Goal: Information Seeking & Learning: Find specific fact

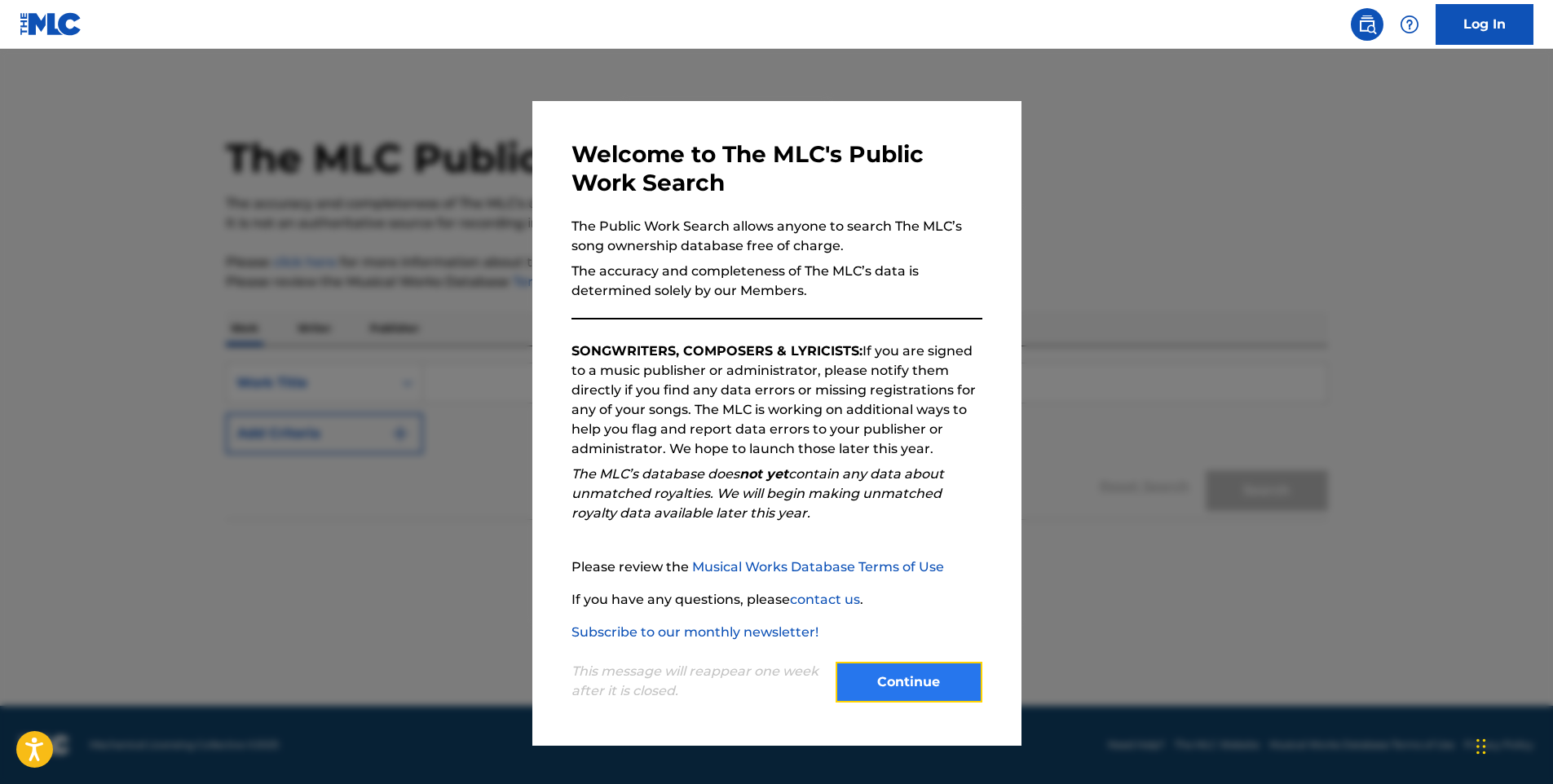
click at [929, 678] on button "Continue" at bounding box center [909, 682] width 147 height 41
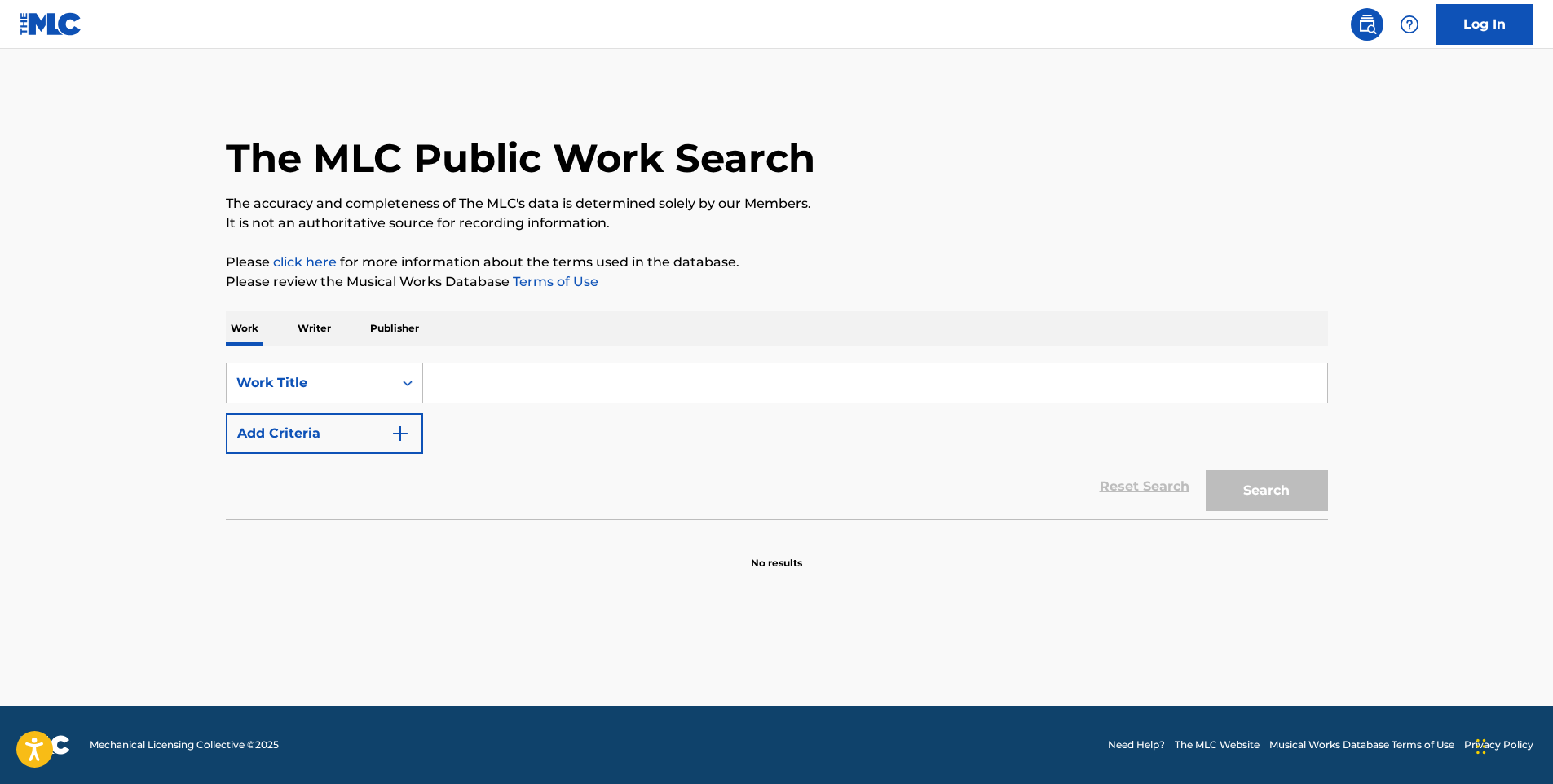
click at [553, 387] on input "Search Form" at bounding box center [874, 383] width 904 height 39
click at [592, 398] on input "Search Form" at bounding box center [874, 383] width 904 height 39
type input "moreno"
click at [1205, 470] on button "Search" at bounding box center [1266, 490] width 122 height 41
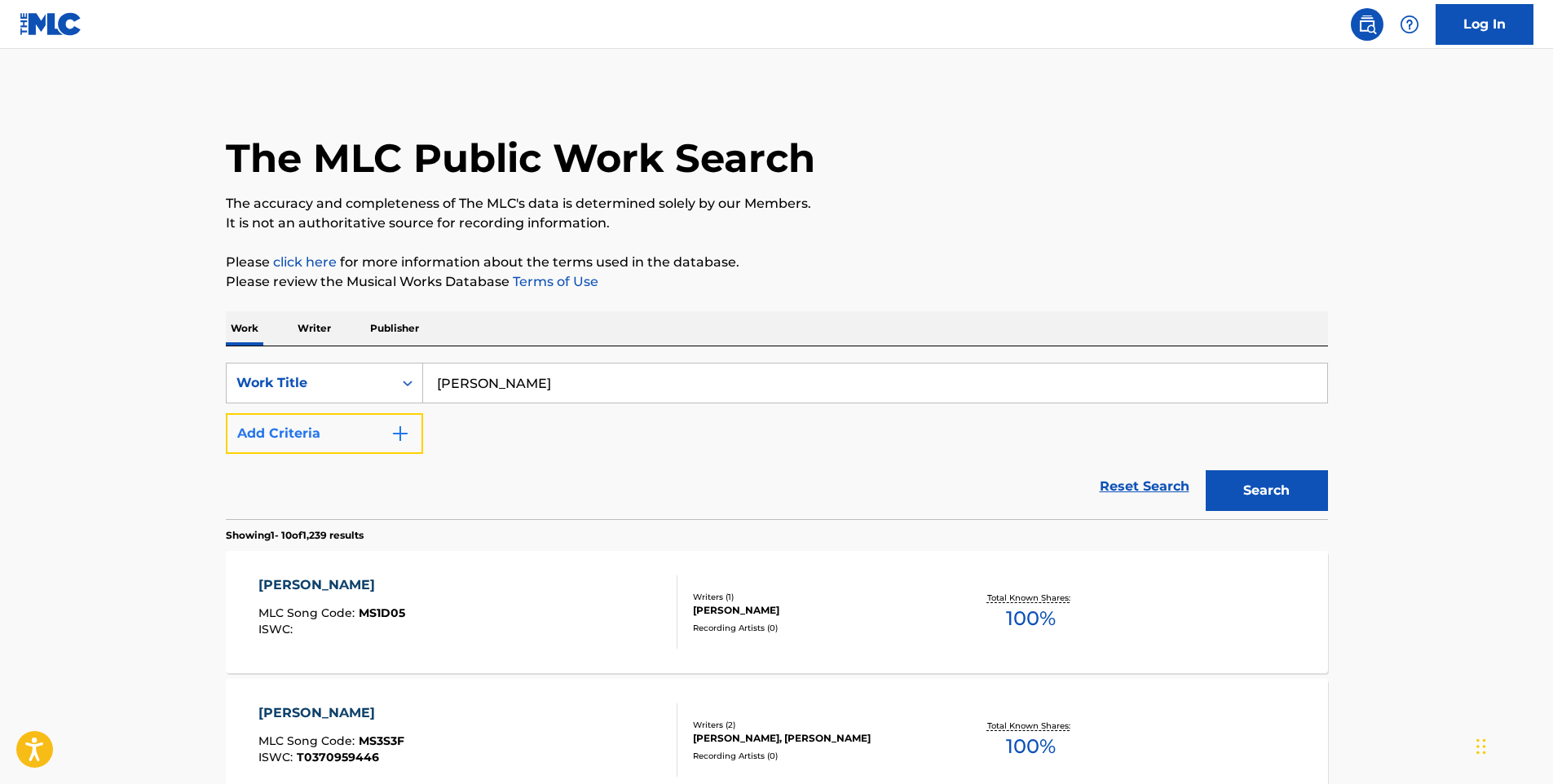
click at [385, 425] on button "Add Criteria" at bounding box center [324, 434] width 197 height 41
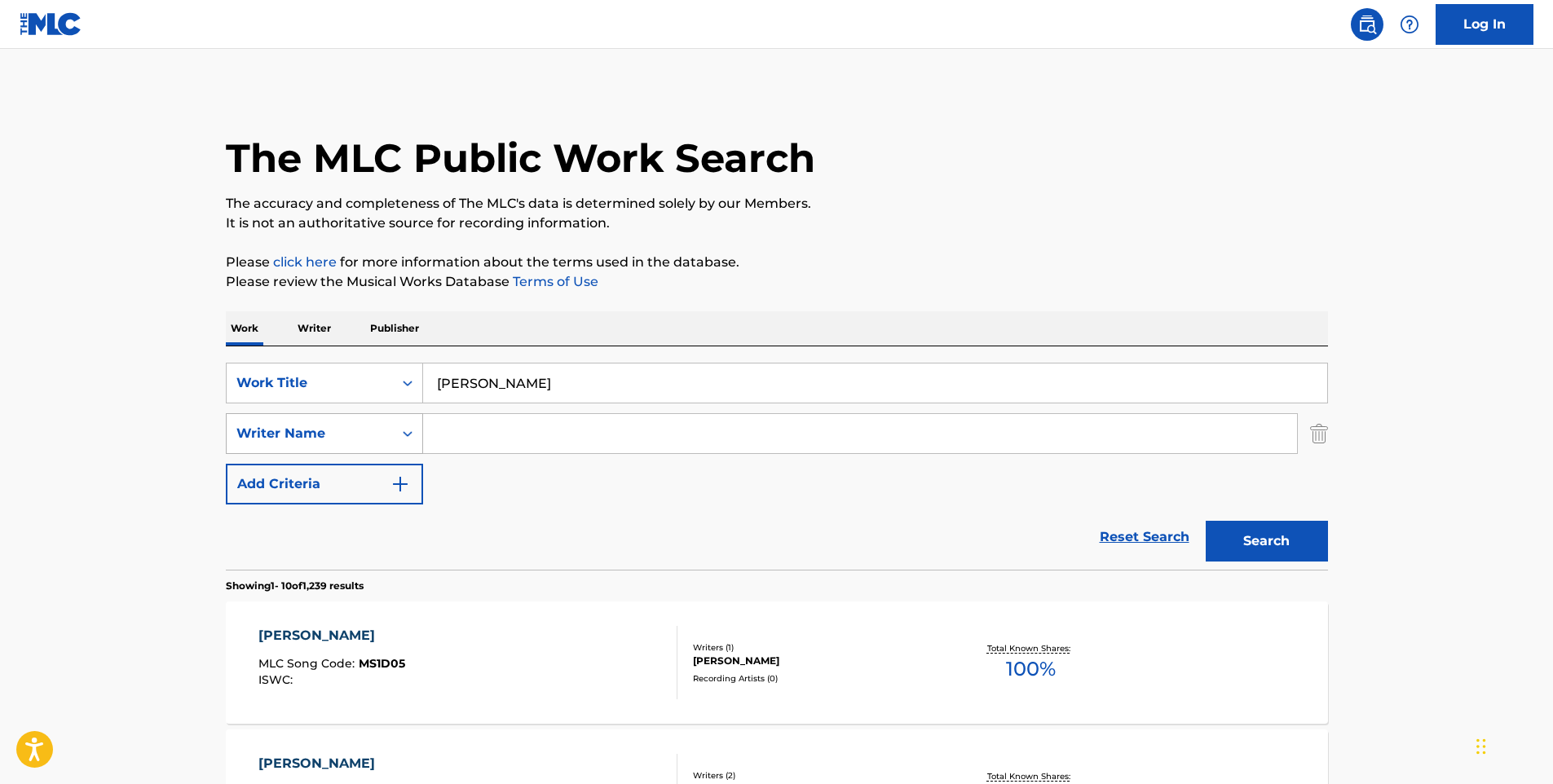
click at [305, 439] on div "Writer Name" at bounding box center [309, 434] width 147 height 20
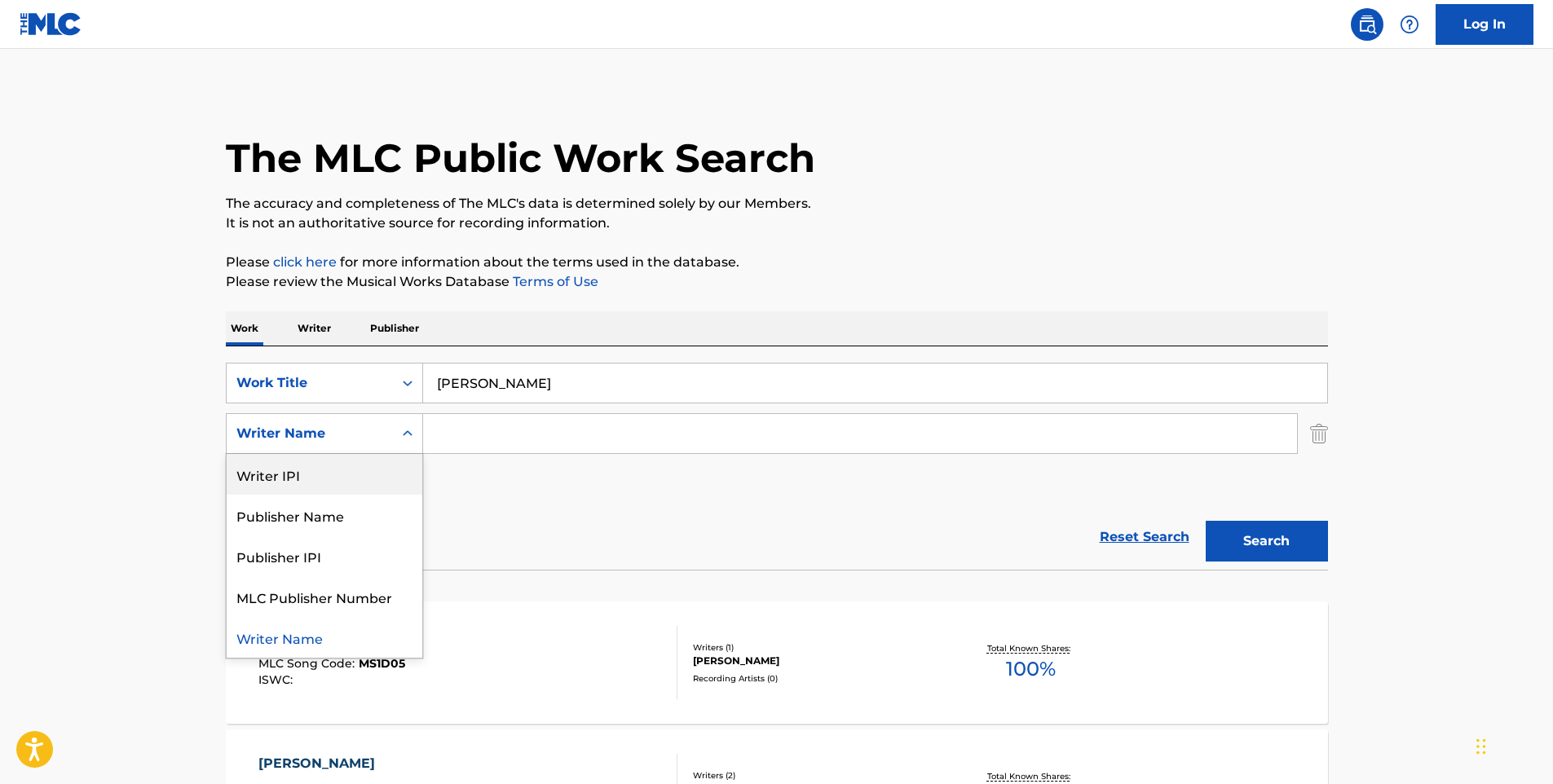
click at [452, 381] on input "moreno" at bounding box center [874, 383] width 904 height 39
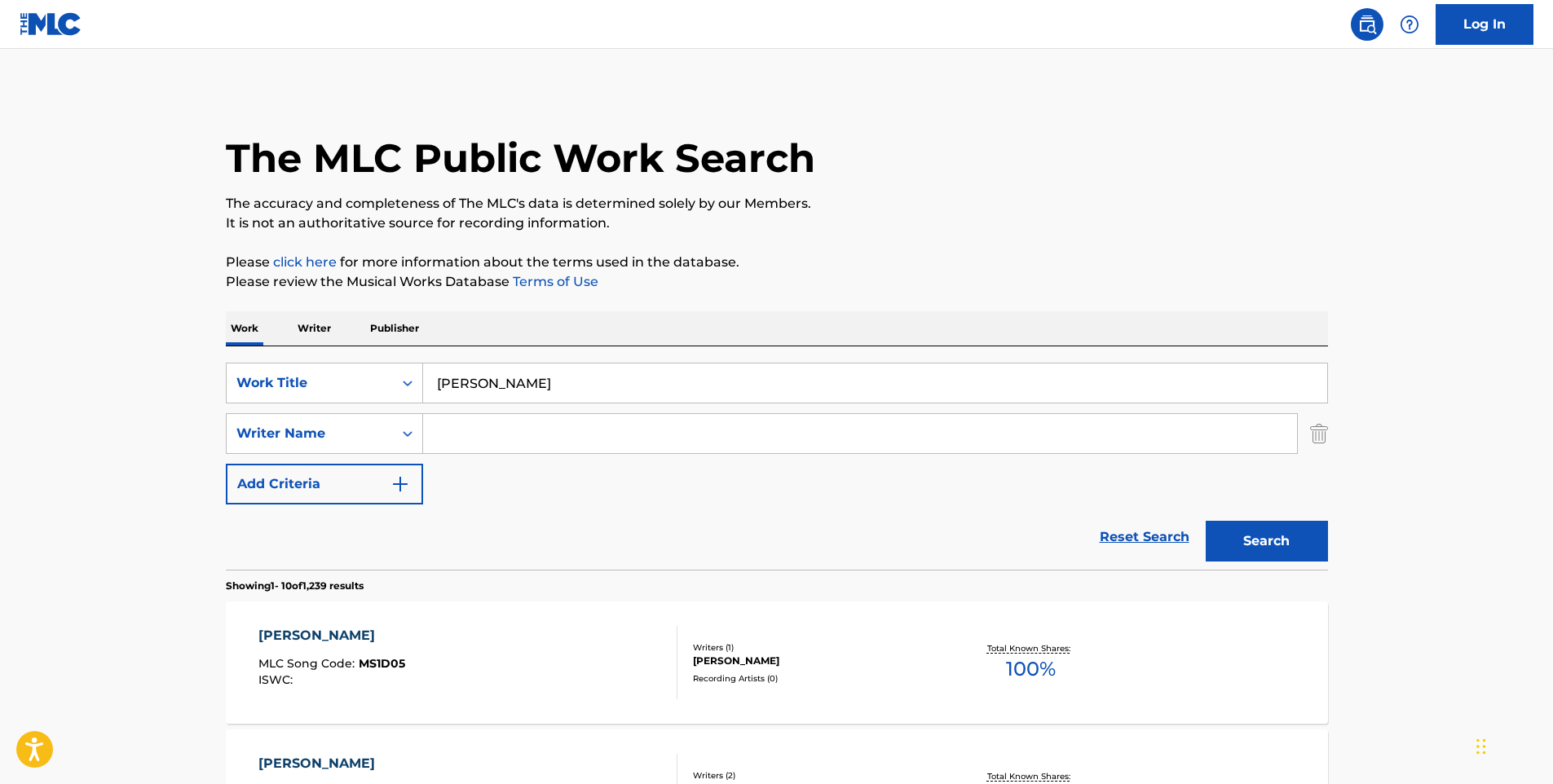
click at [452, 381] on input "moreno" at bounding box center [874, 383] width 904 height 39
click at [464, 434] on input "Search Form" at bounding box center [860, 434] width 873 height 39
paste input "moreno"
type input "moreno"
click at [365, 431] on div "Writer Name" at bounding box center [309, 434] width 147 height 20
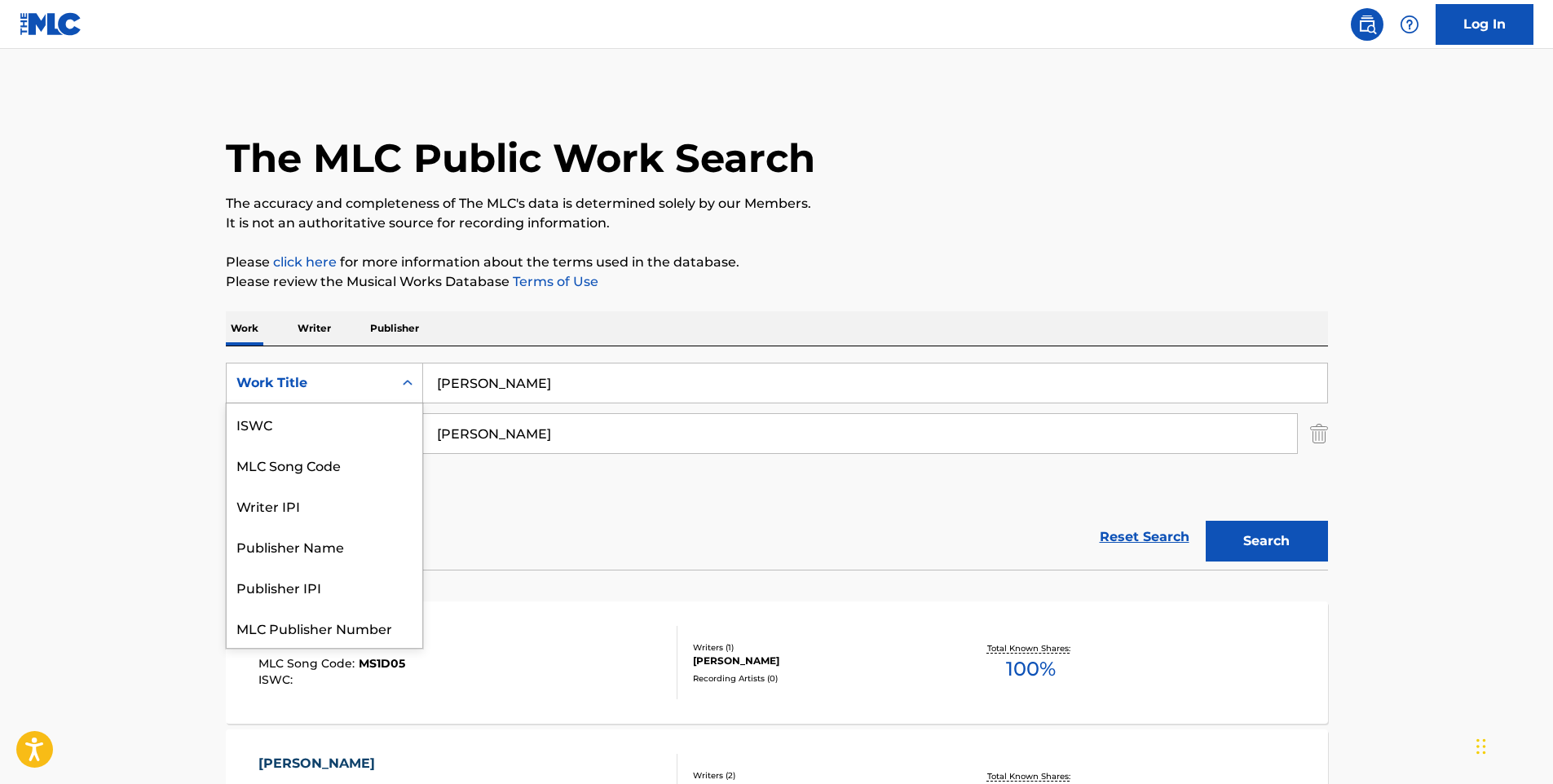
click at [346, 375] on div "Work Title" at bounding box center [309, 383] width 147 height 20
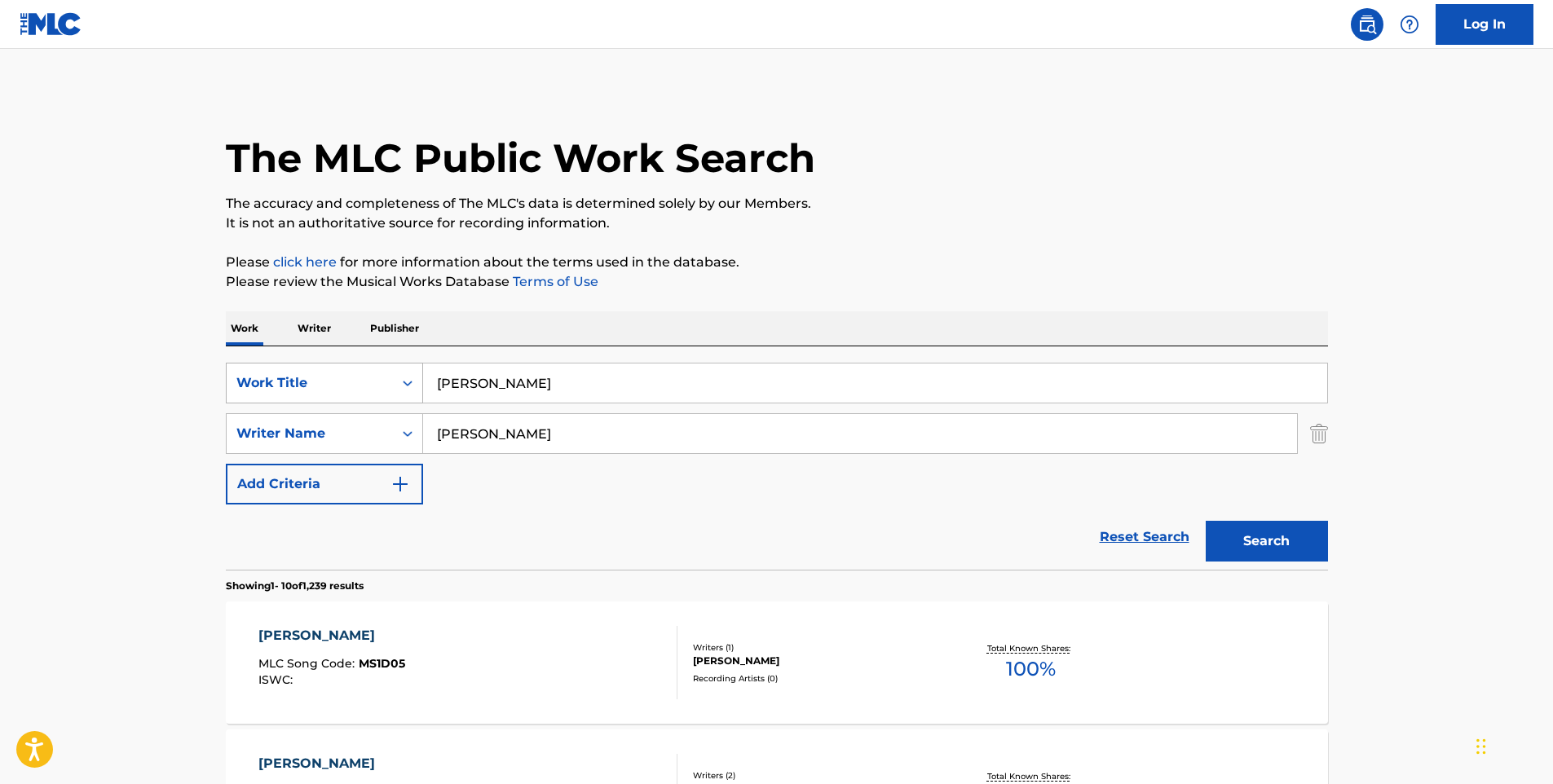
click at [387, 381] on div "Work Title" at bounding box center [309, 383] width 166 height 31
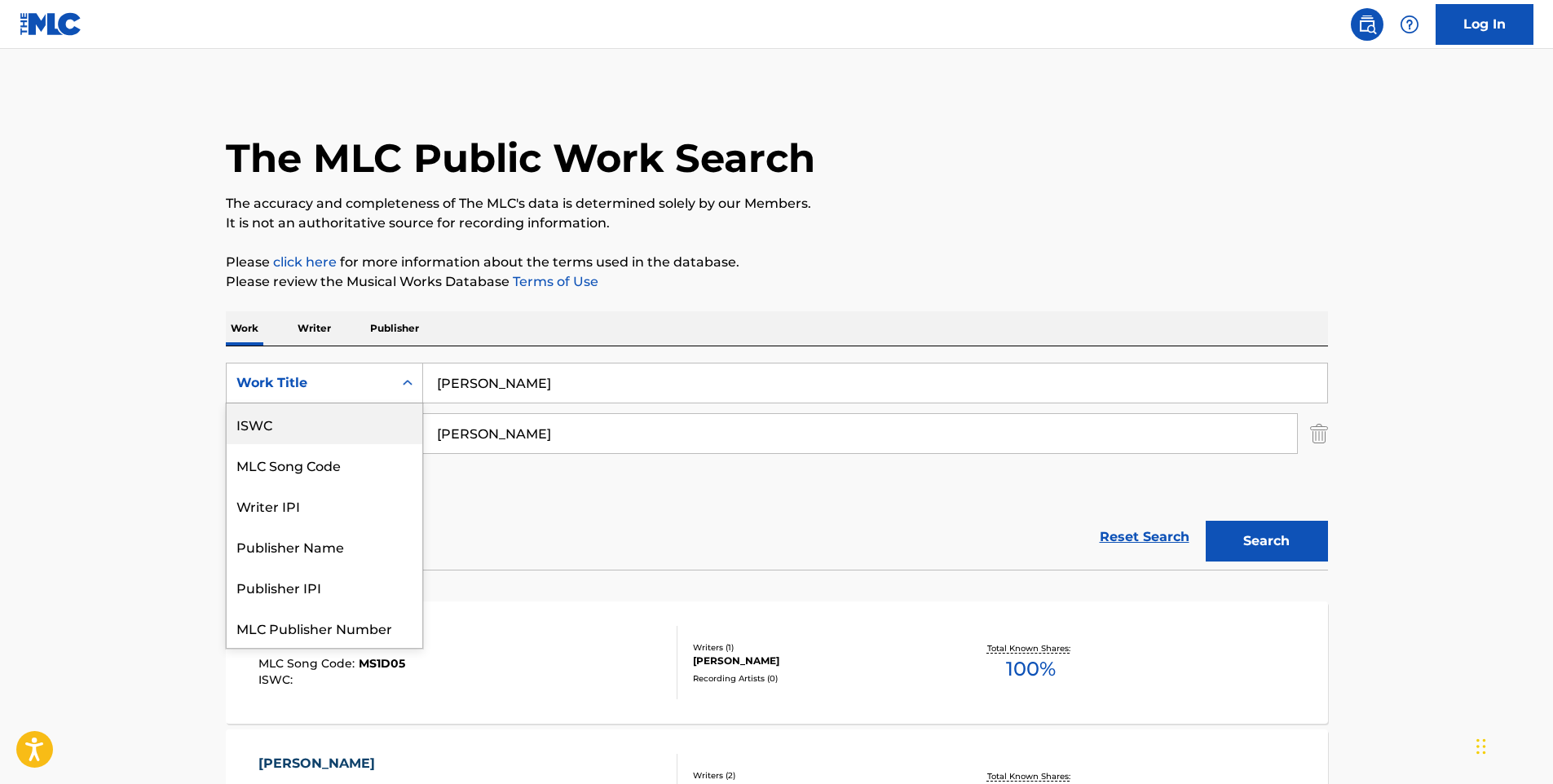
click at [367, 399] on div "Work Title" at bounding box center [324, 383] width 197 height 41
click at [635, 511] on div "Reset Search Search" at bounding box center [776, 536] width 1102 height 66
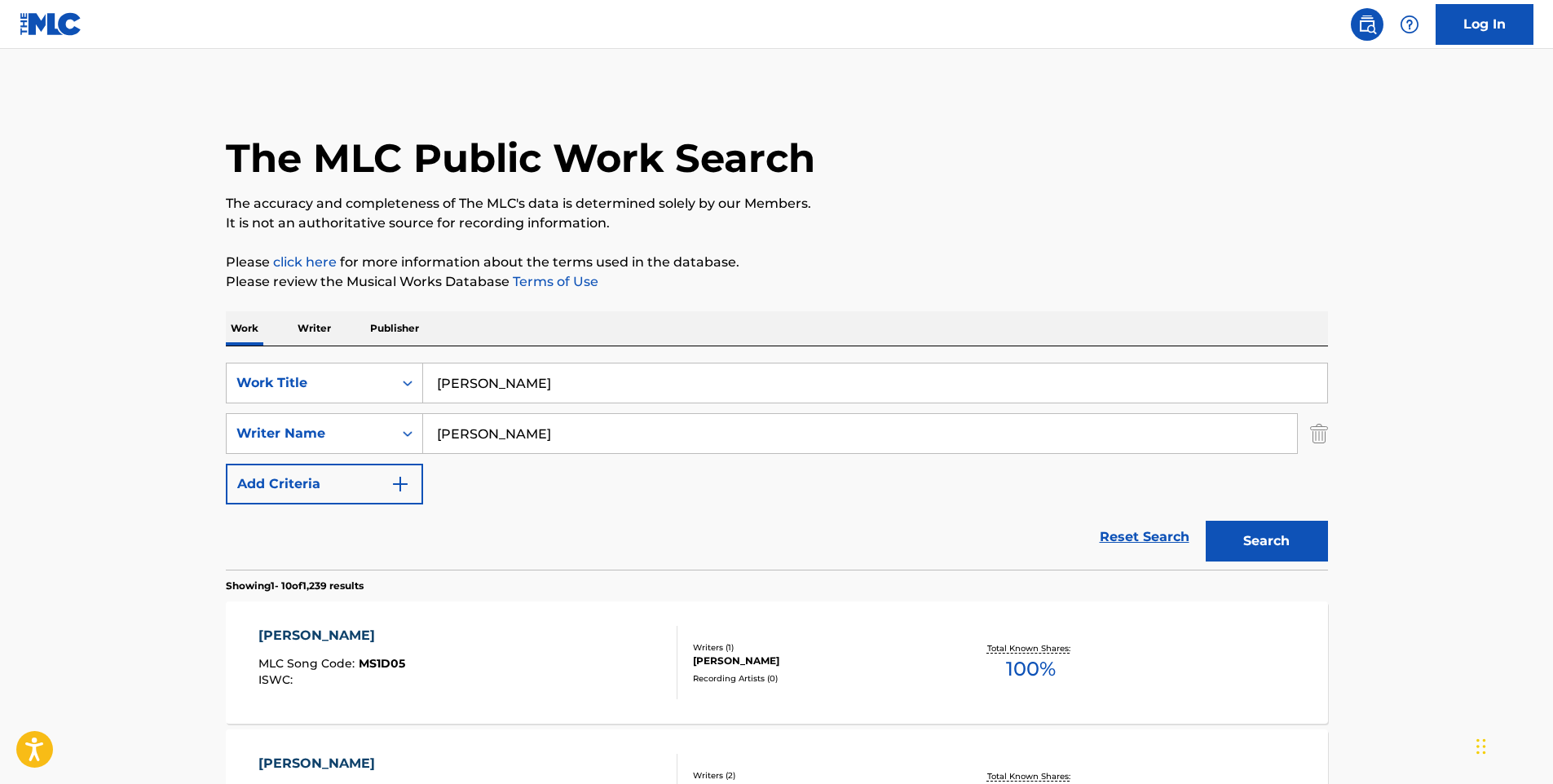
click at [486, 387] on input "moreno" at bounding box center [874, 383] width 904 height 39
click at [485, 387] on input "moreno" at bounding box center [874, 383] width 904 height 39
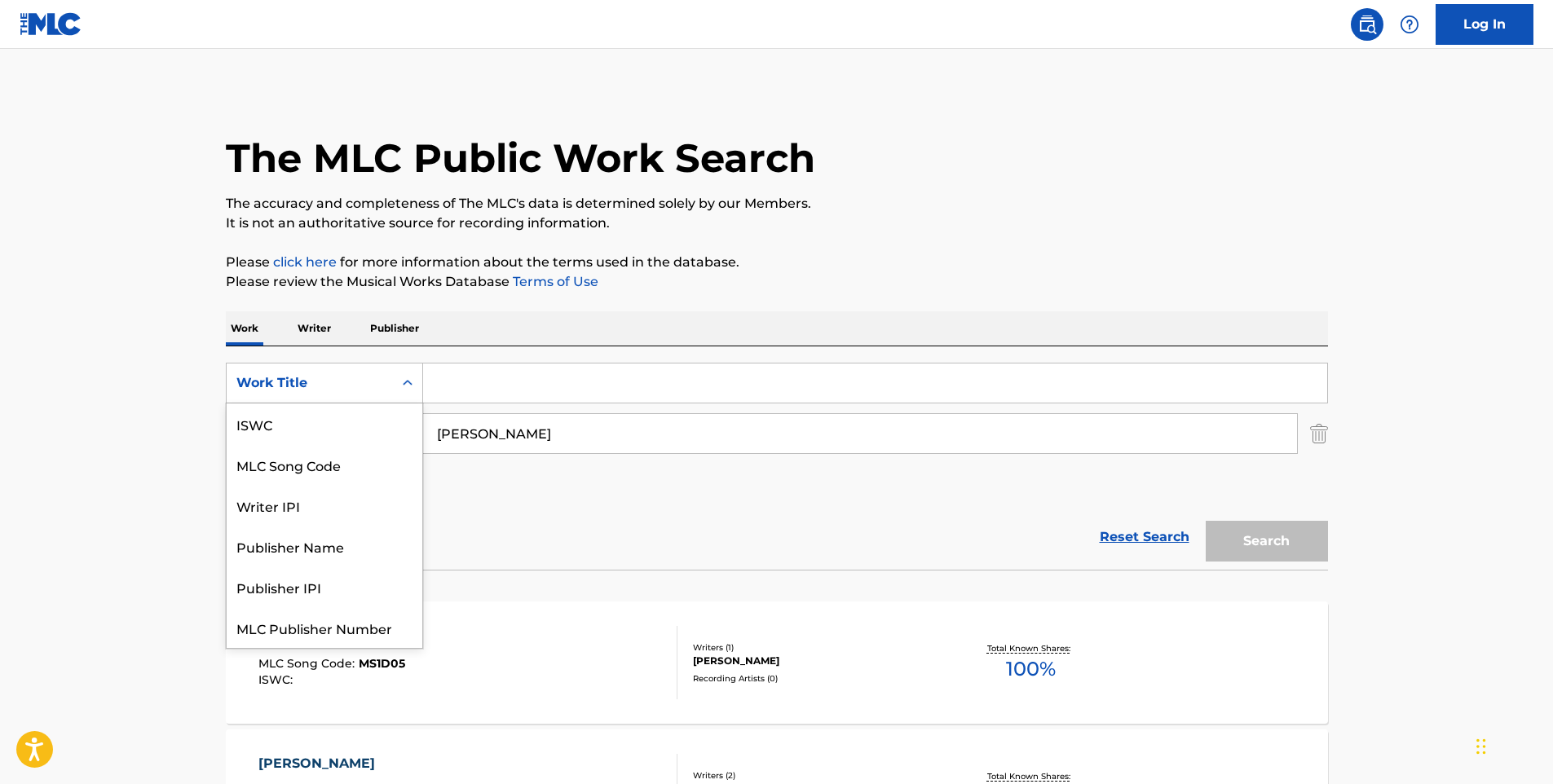
click at [406, 377] on icon "Search Form" at bounding box center [407, 383] width 17 height 17
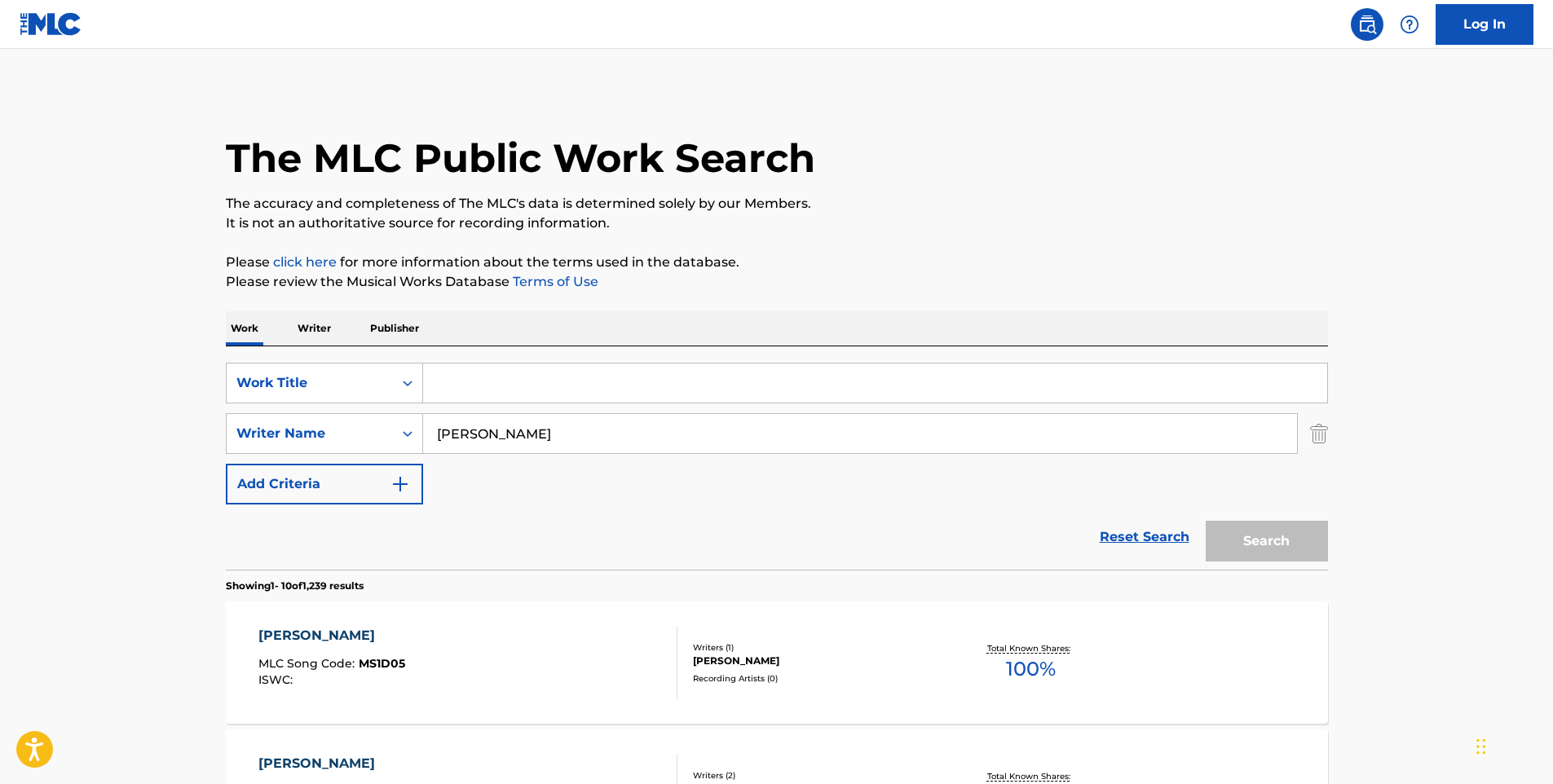
click at [542, 475] on div "SearchWithCriteriae8d533bd-0d6c-4492-99a8-c4f25e01b852 Work Title SearchWithCri…" at bounding box center [776, 433] width 1102 height 142
click at [476, 432] on input "moreno" at bounding box center [860, 434] width 873 height 39
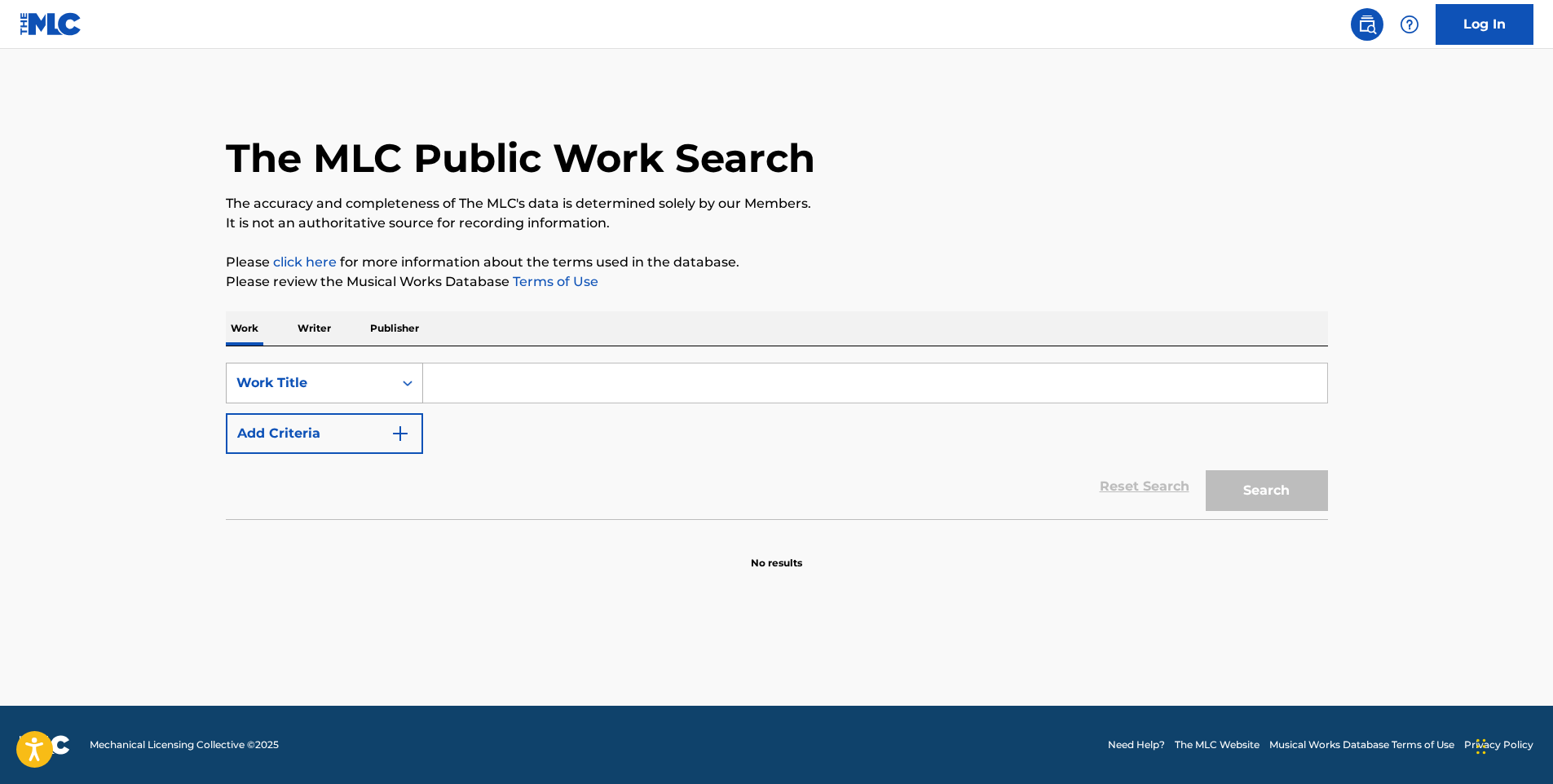
click at [367, 385] on div "Work Title" at bounding box center [309, 383] width 147 height 20
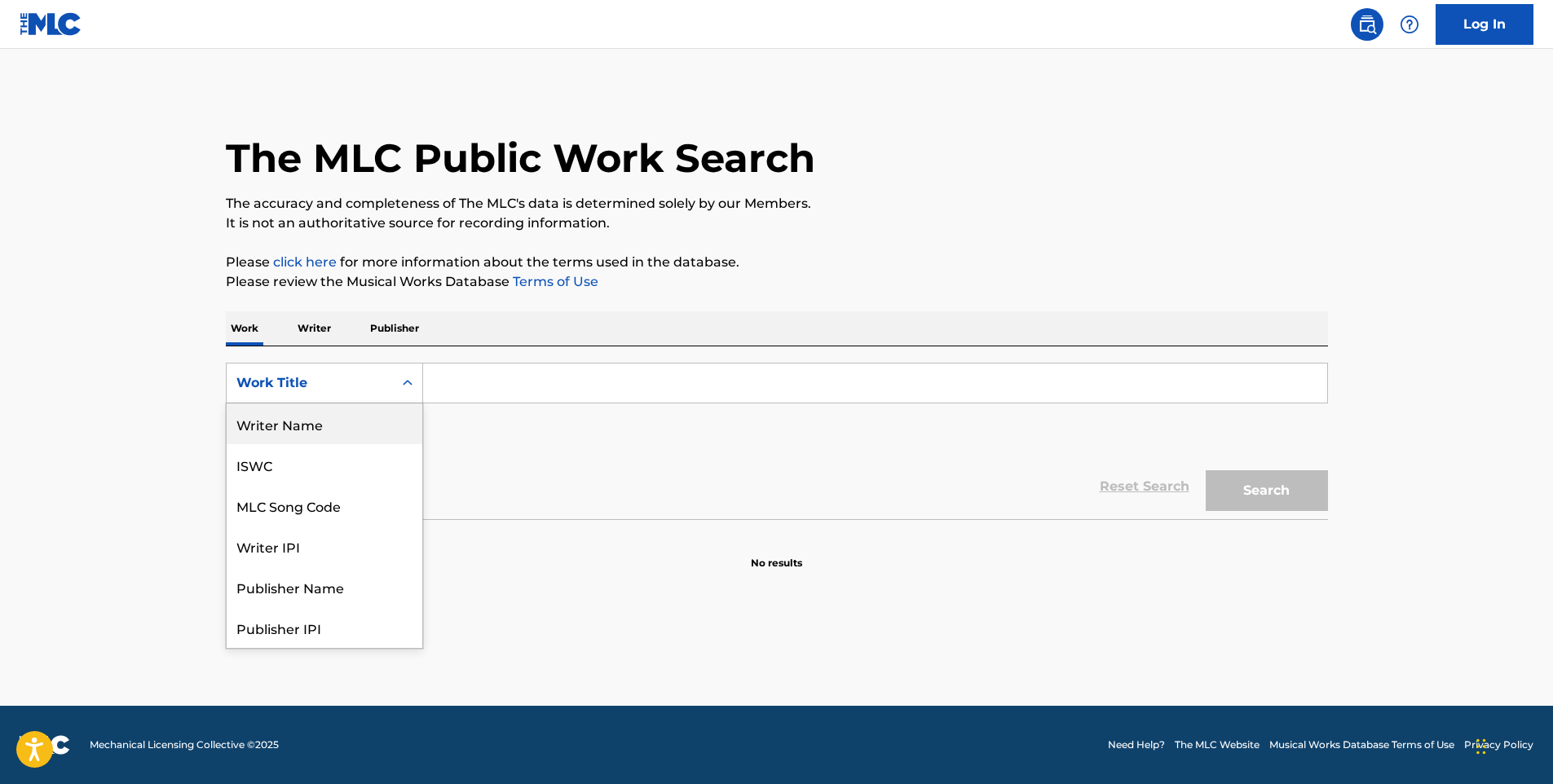
click at [555, 483] on div "Reset Search Search" at bounding box center [776, 486] width 1102 height 66
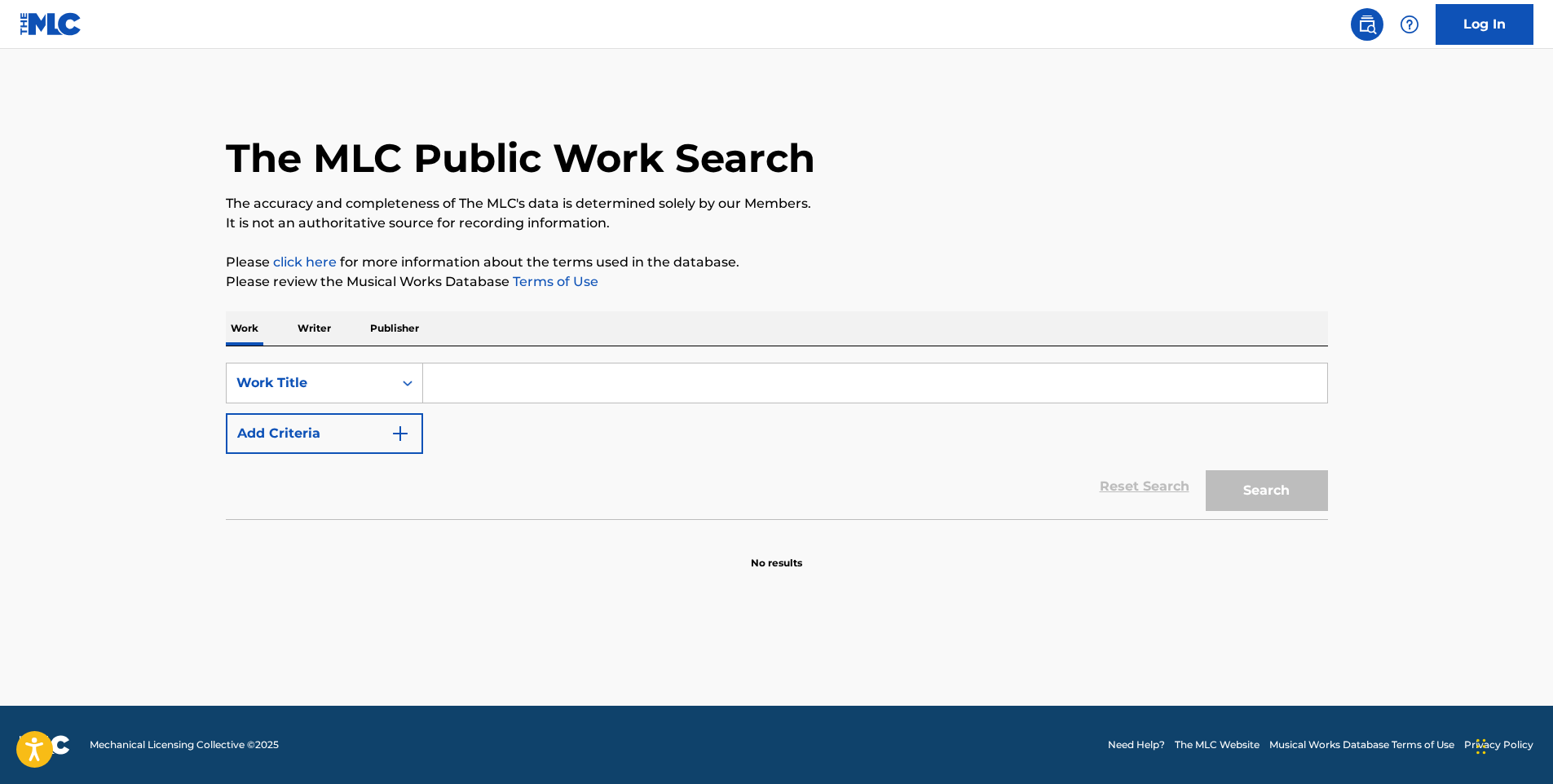
click at [462, 386] on input "Search Form" at bounding box center [874, 383] width 904 height 39
type input "moreno"
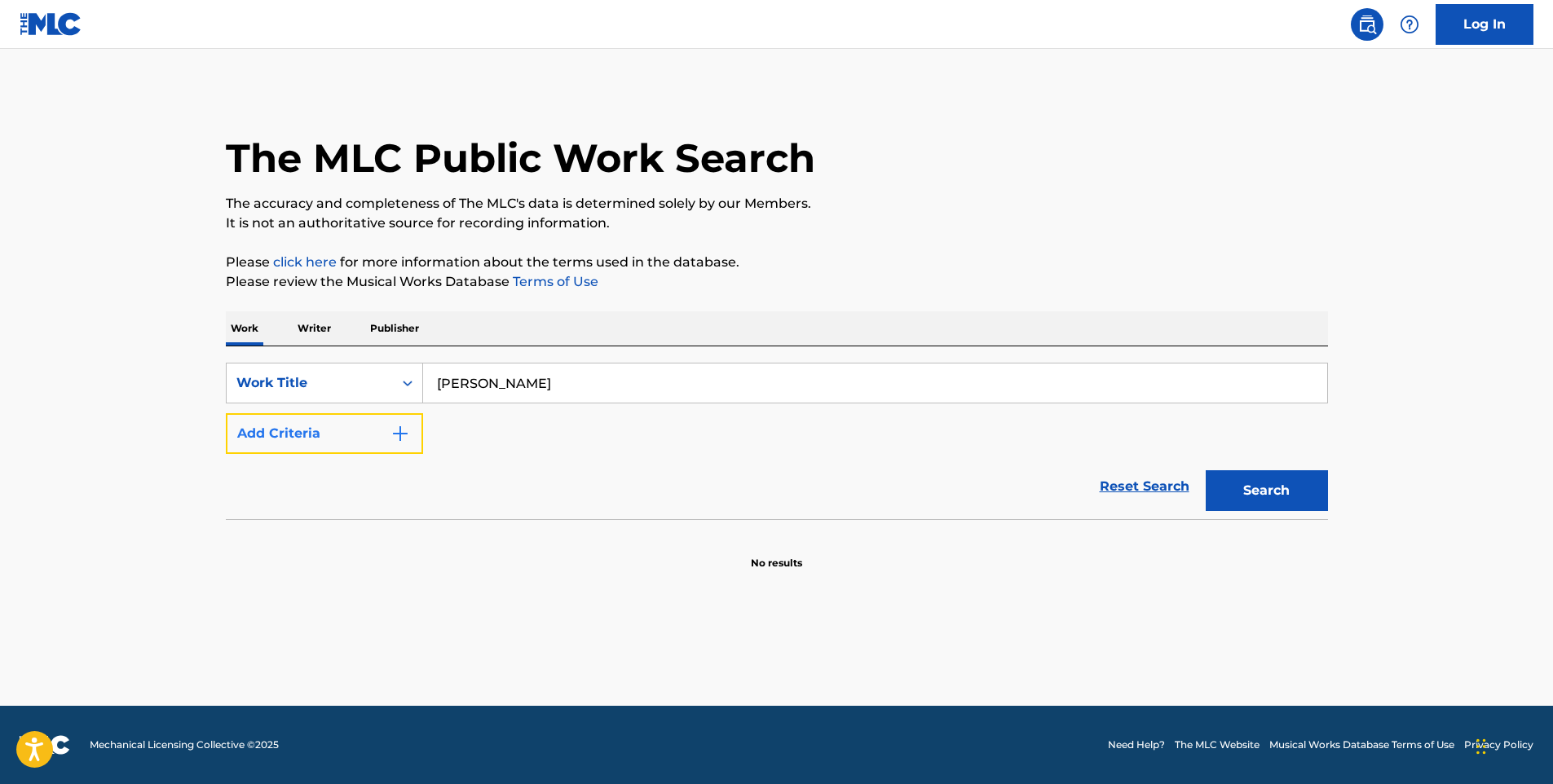
click at [361, 440] on button "Add Criteria" at bounding box center [324, 434] width 197 height 41
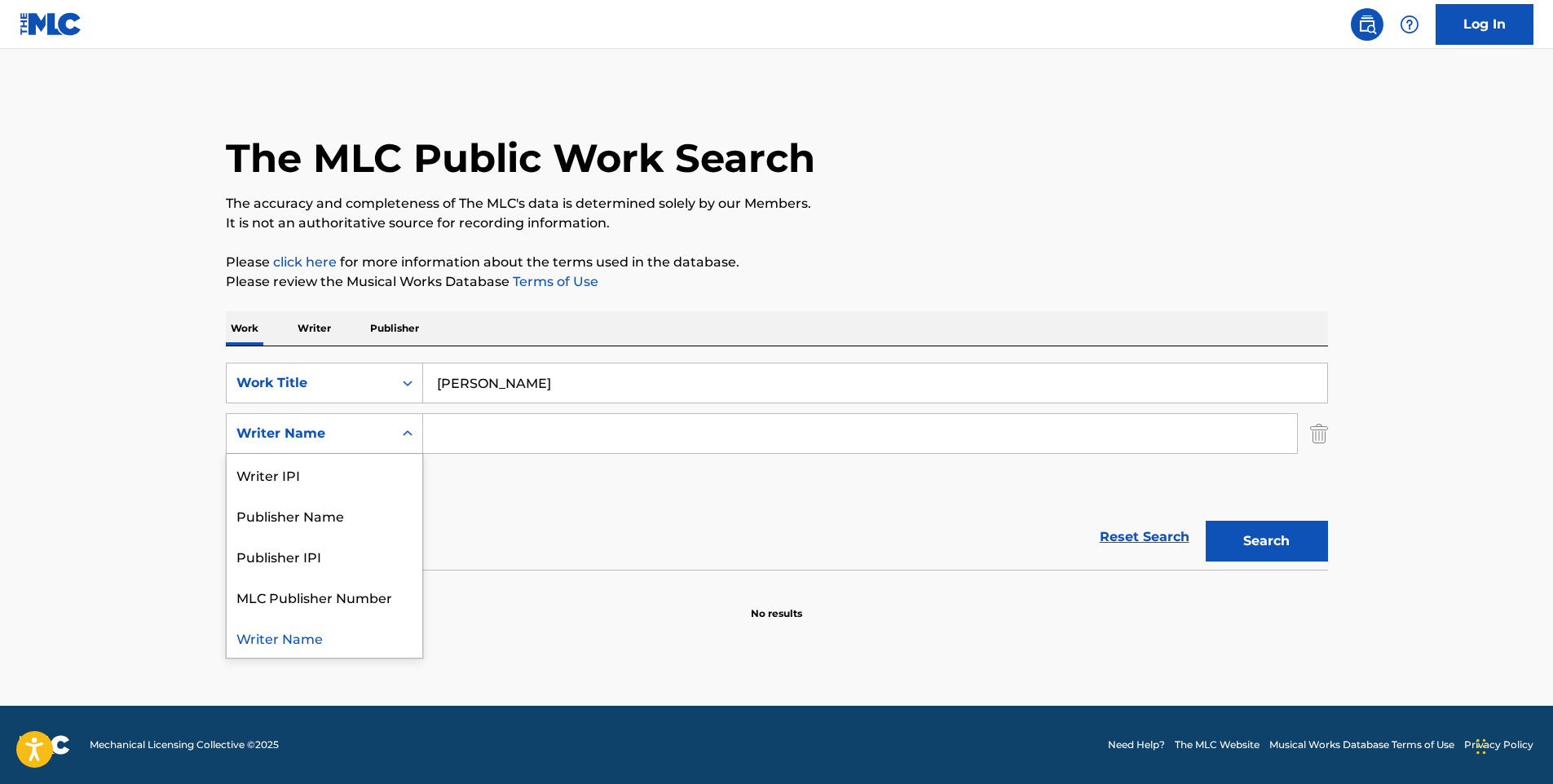
click at [317, 432] on div "Writer Name" at bounding box center [309, 434] width 147 height 20
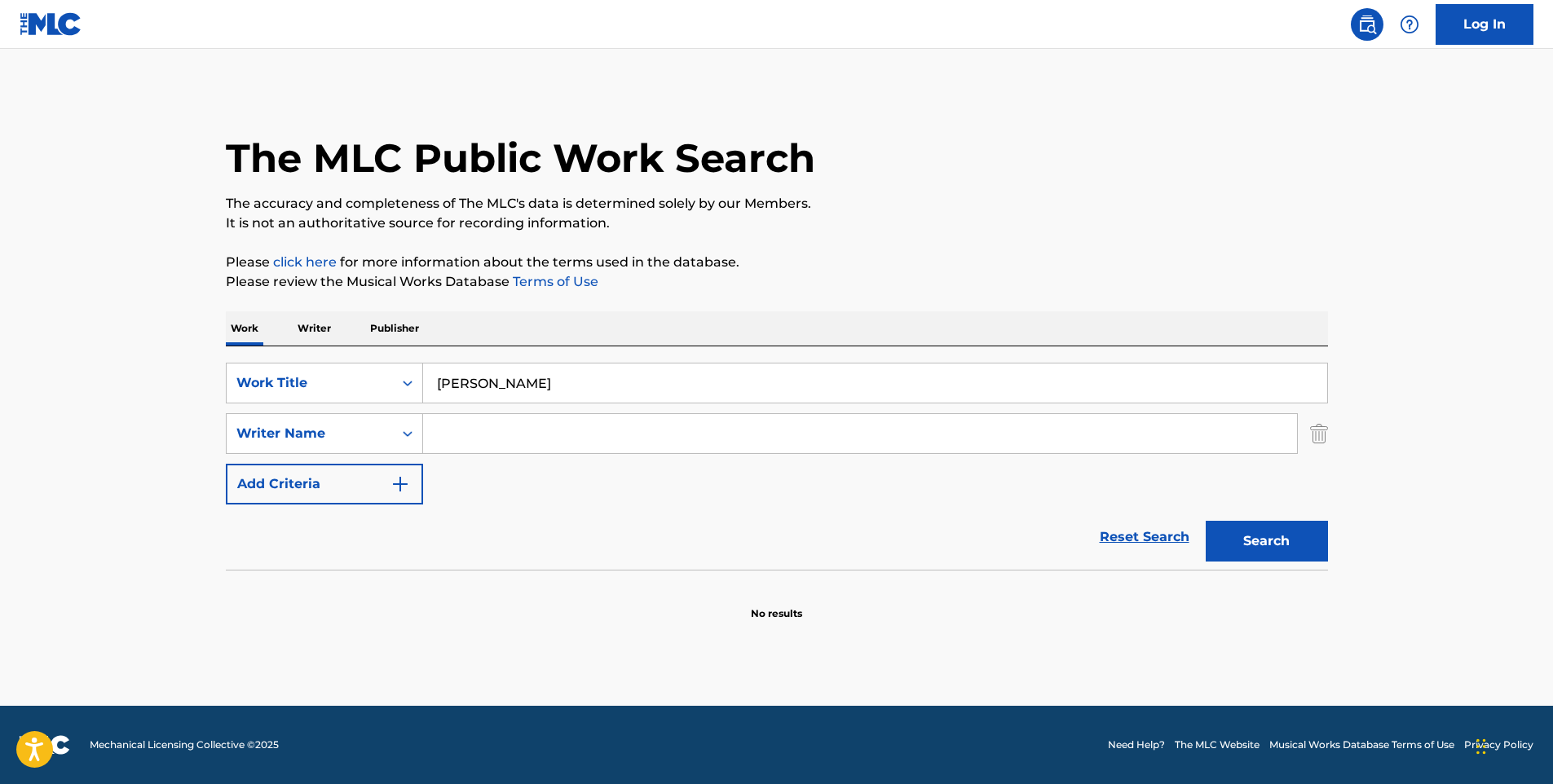
click at [635, 431] on input "Search Form" at bounding box center [860, 434] width 873 height 39
click at [1205, 521] on button "Search" at bounding box center [1266, 541] width 122 height 41
click at [1261, 541] on button "Search" at bounding box center [1266, 541] width 122 height 41
drag, startPoint x: 501, startPoint y: 439, endPoint x: 353, endPoint y: 430, distance: 148.3
click at [353, 430] on div "SearchWithCriteria88b2c26b-d7a4-41a8-aaa1-9304a3748f78 Writer Name jose balvin" at bounding box center [776, 434] width 1102 height 41
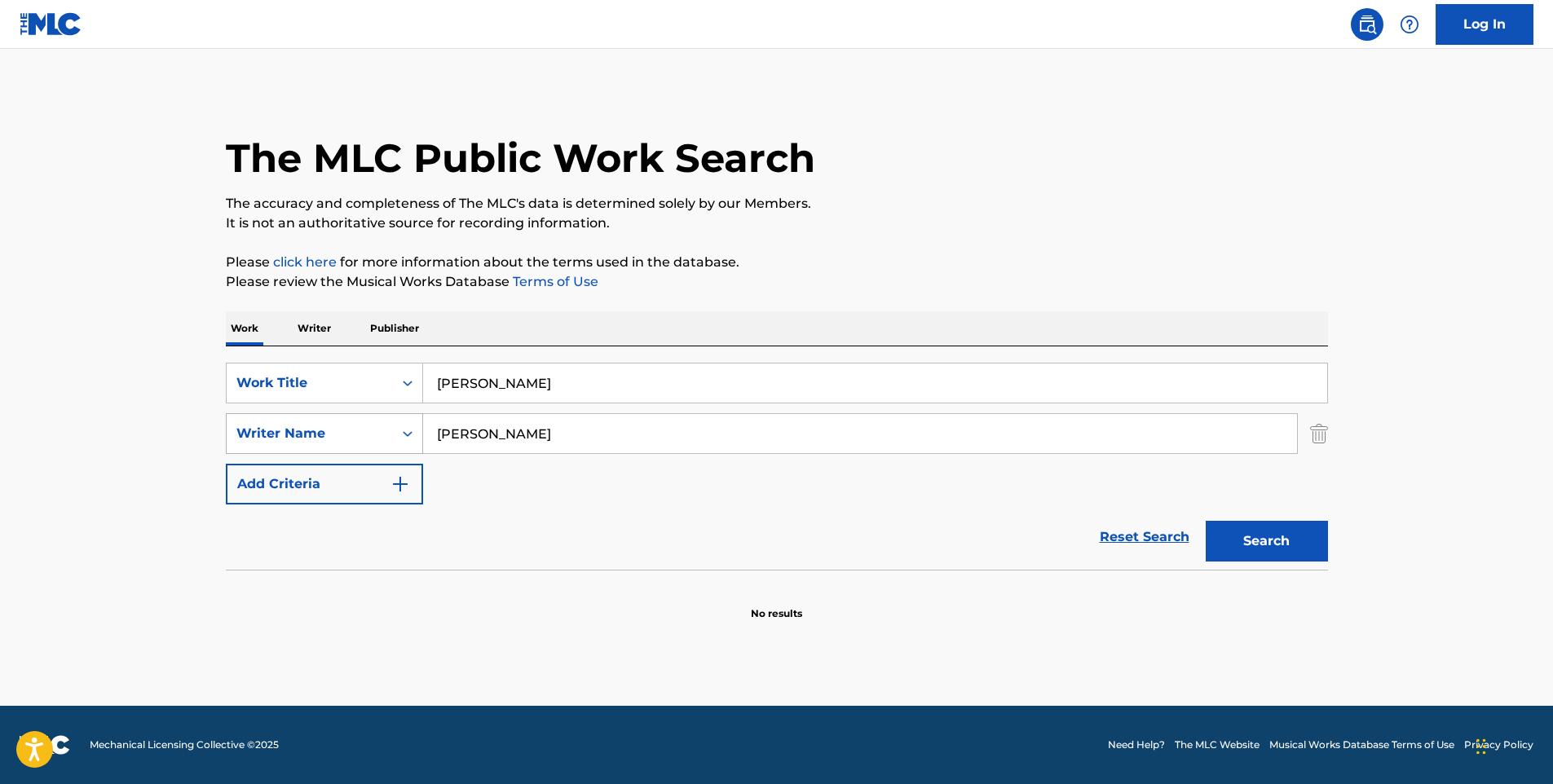
click at [380, 434] on div "Writer Name" at bounding box center [309, 434] width 147 height 20
click at [539, 517] on div "Reset Search Search" at bounding box center [776, 536] width 1102 height 66
drag, startPoint x: 547, startPoint y: 434, endPoint x: 412, endPoint y: 418, distance: 135.9
click at [412, 418] on div "SearchWithCriteria88b2c26b-d7a4-41a8-aaa1-9304a3748f78 Writer Name jose balvin" at bounding box center [776, 434] width 1102 height 41
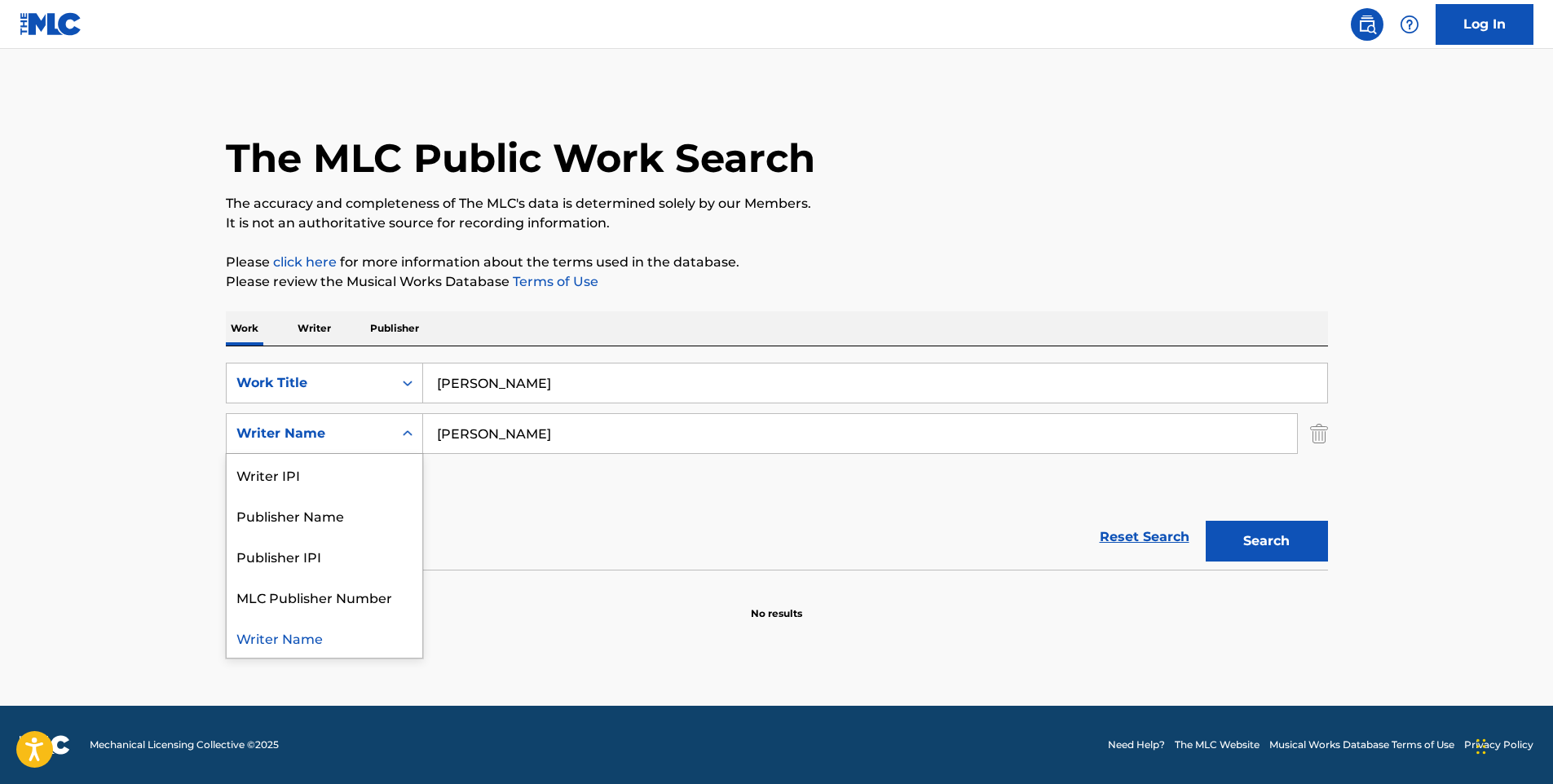
click at [338, 424] on div "Writer Name" at bounding box center [309, 434] width 147 height 20
click at [596, 493] on div "SearchWithCriteria730788fe-80eb-4e17-9df5-6ceb0685c7c1 Work Title moreno Search…" at bounding box center [776, 433] width 1102 height 142
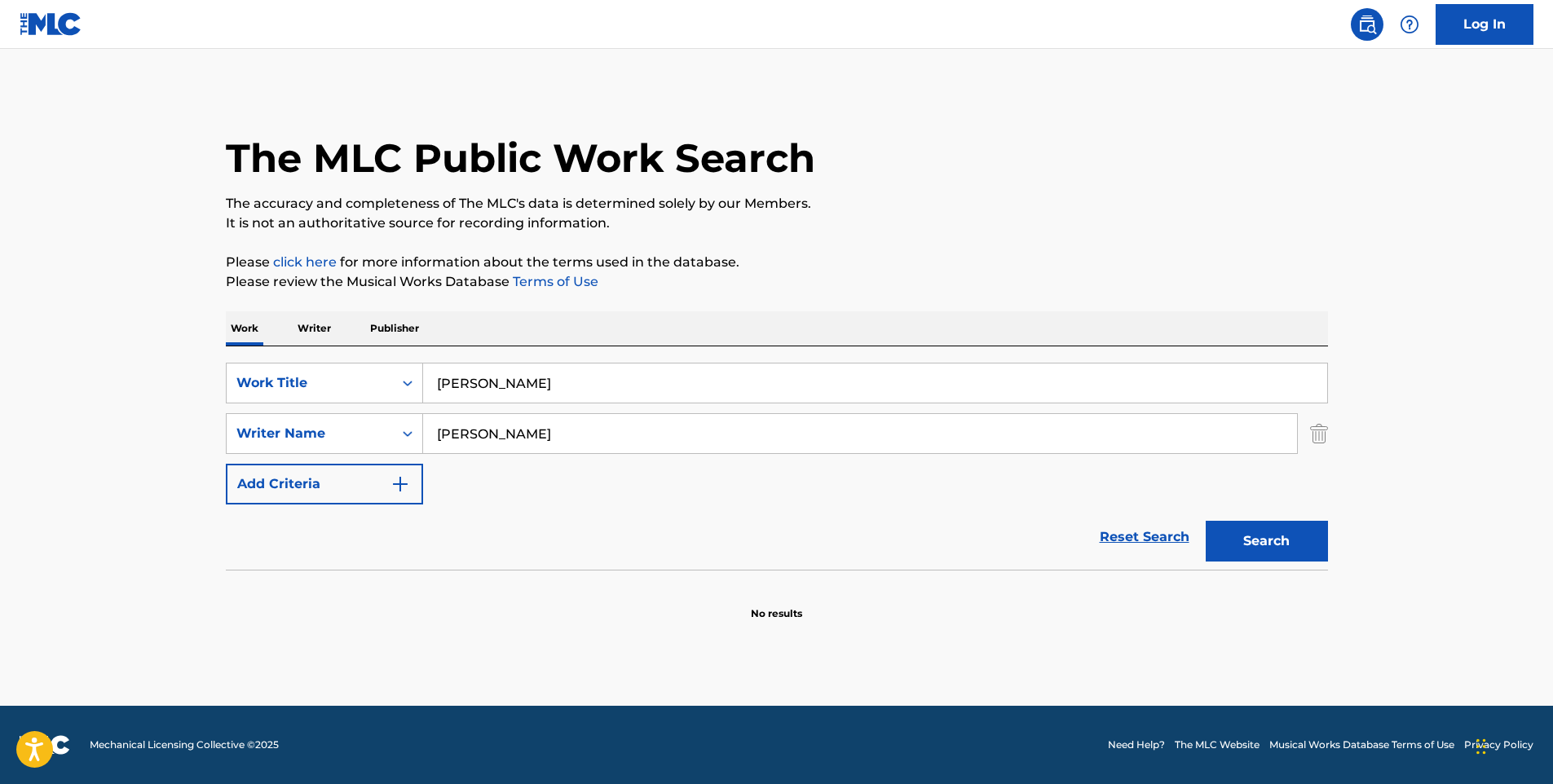
click at [455, 425] on input "jose balvin" at bounding box center [860, 434] width 873 height 39
click at [455, 425] on input "balvin" at bounding box center [860, 434] width 873 height 39
type input "alejandro ramirez"
click at [1247, 539] on button "Search" at bounding box center [1266, 541] width 122 height 41
